Goal: Task Accomplishment & Management: Manage account settings

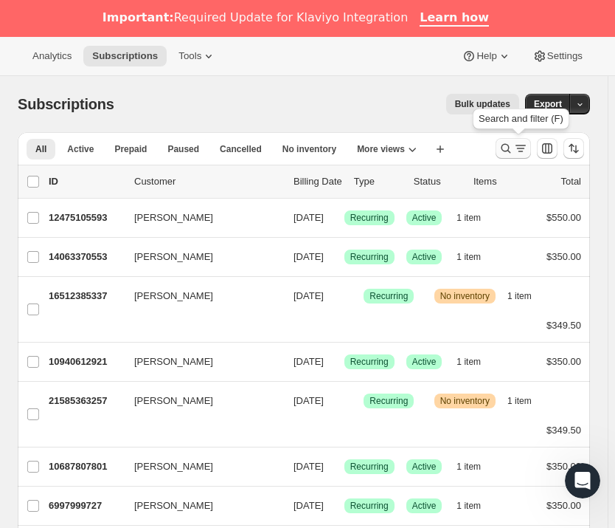
click at [514, 152] on icon "Search and filter results" at bounding box center [506, 148] width 15 height 15
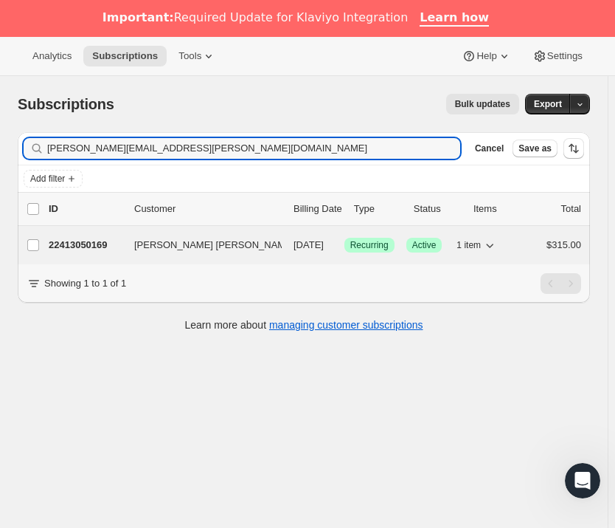
type input "[PERSON_NAME][EMAIL_ADDRESS][PERSON_NAME][DOMAIN_NAME]"
click at [161, 247] on span "[PERSON_NAME] [PERSON_NAME]" at bounding box center [214, 245] width 160 height 15
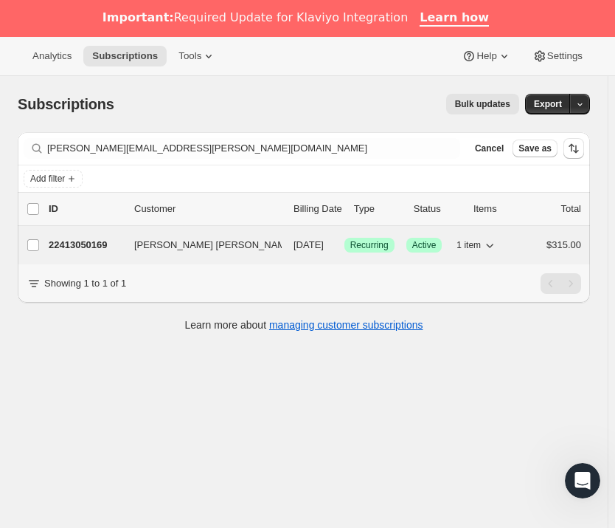
click at [94, 244] on p "22413050169" at bounding box center [86, 245] width 74 height 15
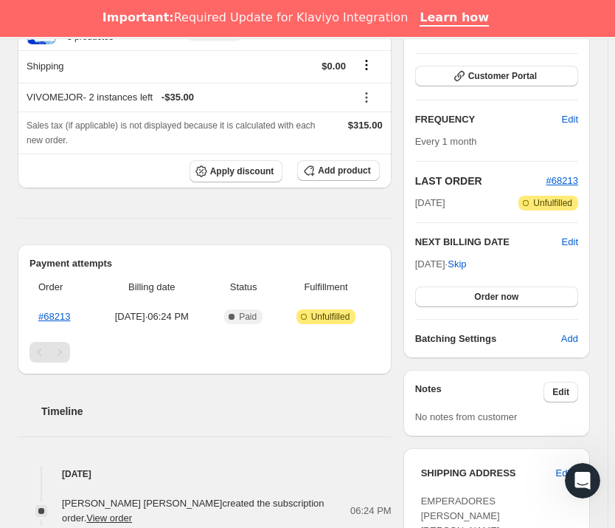
scroll to position [285, 0]
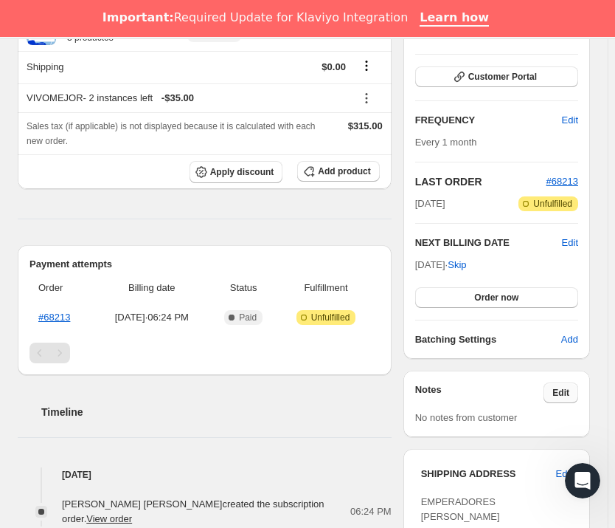
click at [576, 382] on button "Edit" at bounding box center [561, 392] width 35 height 21
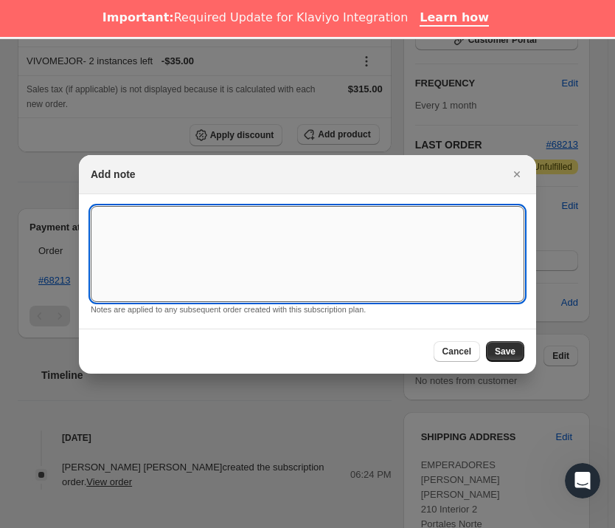
click at [244, 243] on textarea ":ri6:" at bounding box center [308, 254] width 434 height 96
type textarea "*SUSK CONFIRM*"
click at [514, 355] on span "Save" at bounding box center [505, 351] width 21 height 12
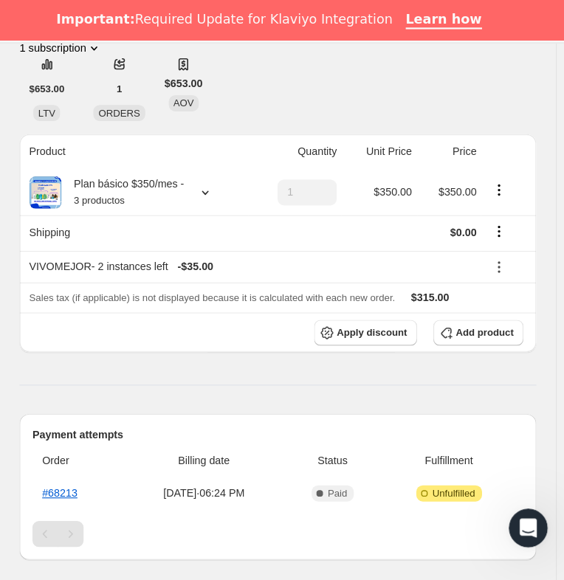
scroll to position [285, 0]
